Goal: Task Accomplishment & Management: Use online tool/utility

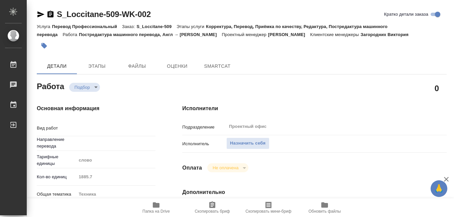
type textarea "x"
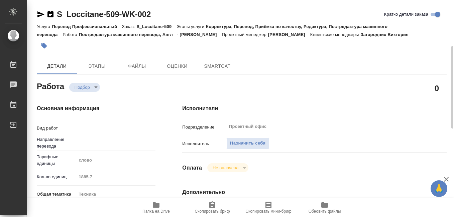
type textarea "x"
type textarea "Постредактура машинного перевода"
type textarea "x"
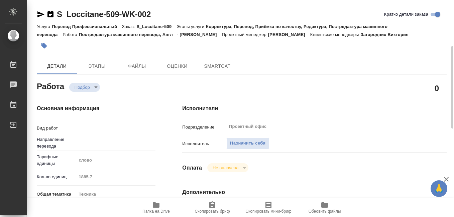
type input "англ-рус"
type textarea "x"
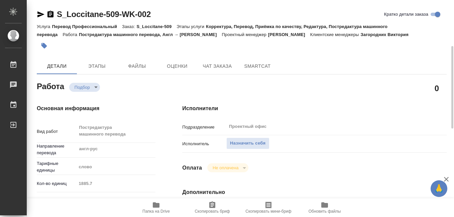
scroll to position [33, 0]
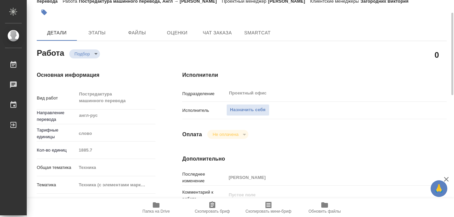
type textarea "x"
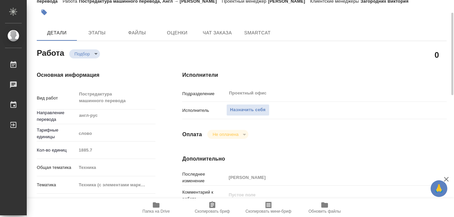
type textarea "x"
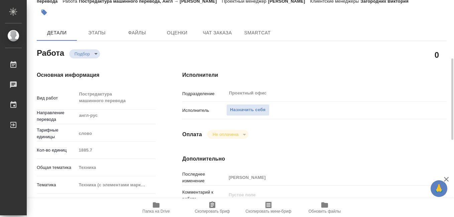
scroll to position [67, 0]
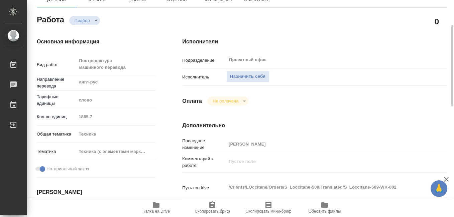
click at [154, 208] on icon "button" at bounding box center [156, 205] width 7 height 5
